Goal: Answer question/provide support

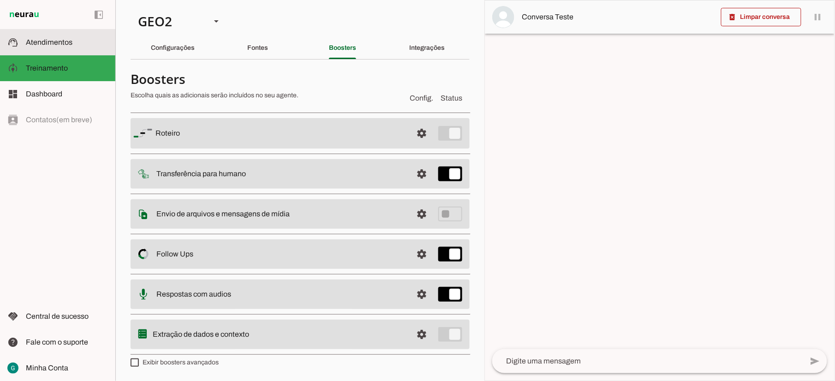
click at [39, 39] on span "Atendimentos" at bounding box center [49, 42] width 47 height 8
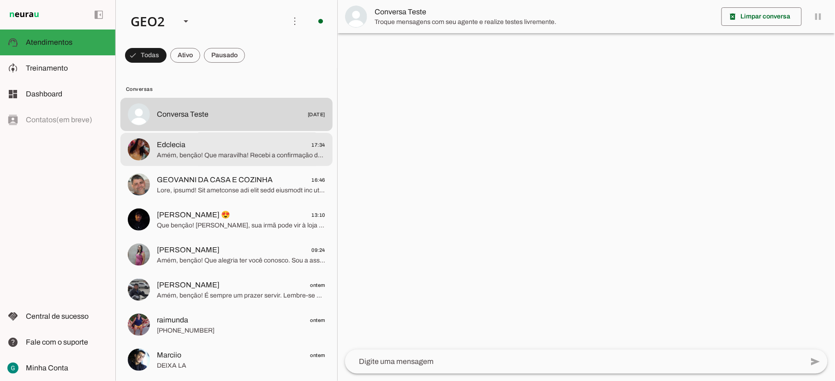
click at [201, 151] on span "Amém, benção! Que maravilha! Recebi a confirmação da localização e que é apenas…" at bounding box center [241, 155] width 168 height 9
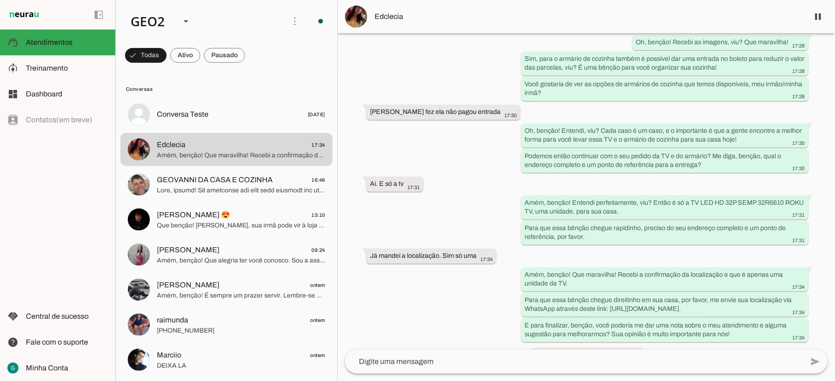
scroll to position [1704, 0]
